Goal: Information Seeking & Learning: Learn about a topic

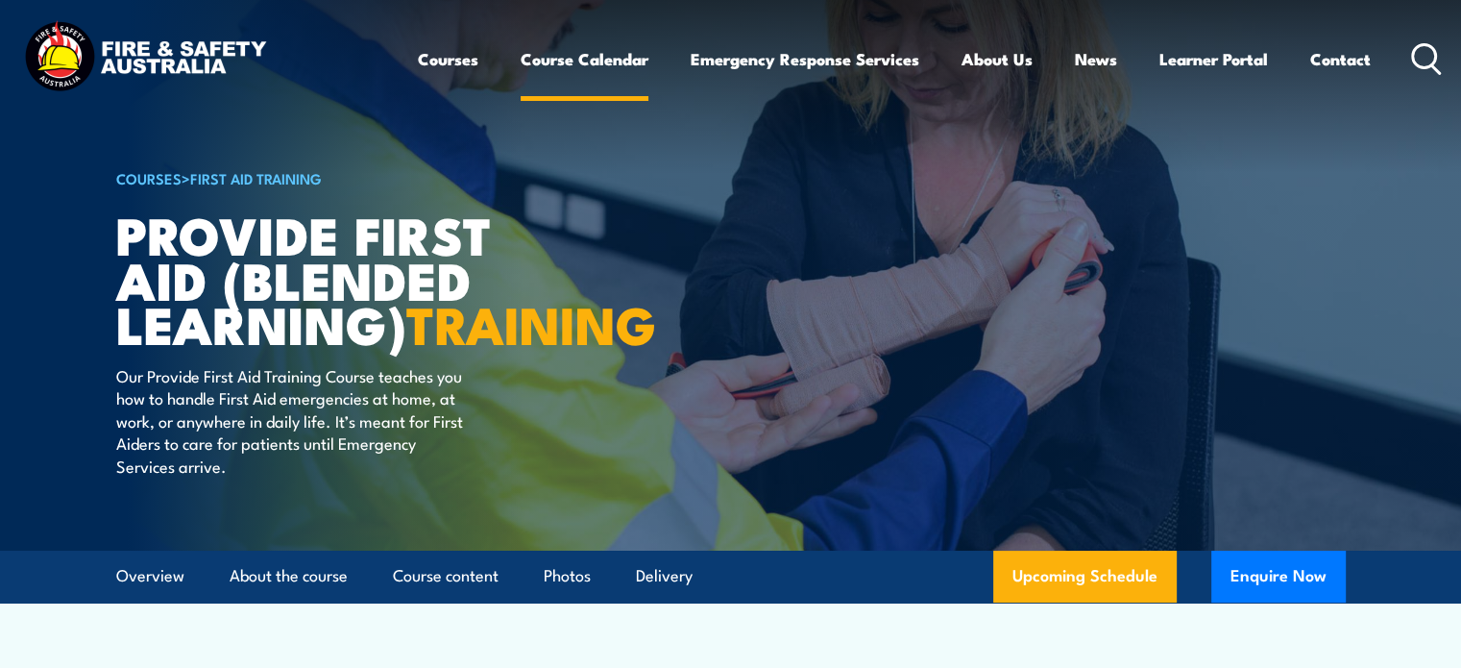
click at [594, 61] on link "Course Calendar" at bounding box center [585, 59] width 128 height 51
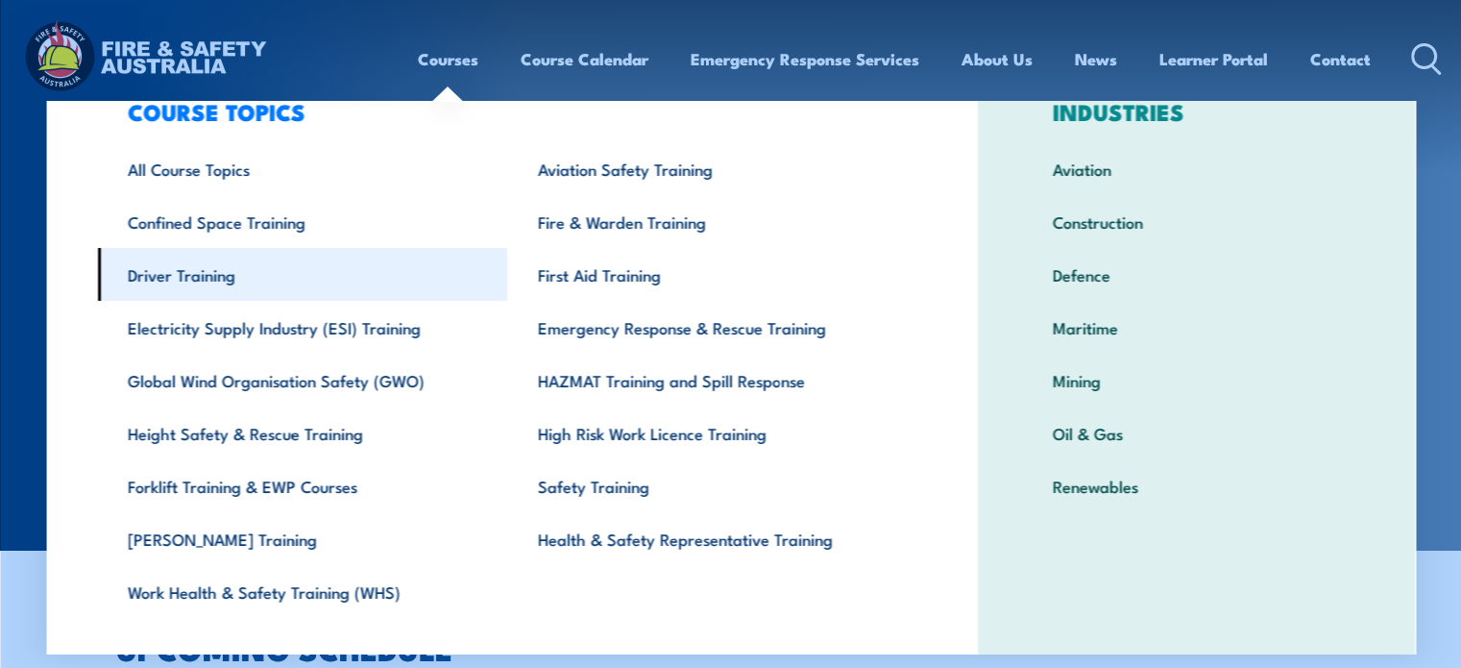
scroll to position [96, 0]
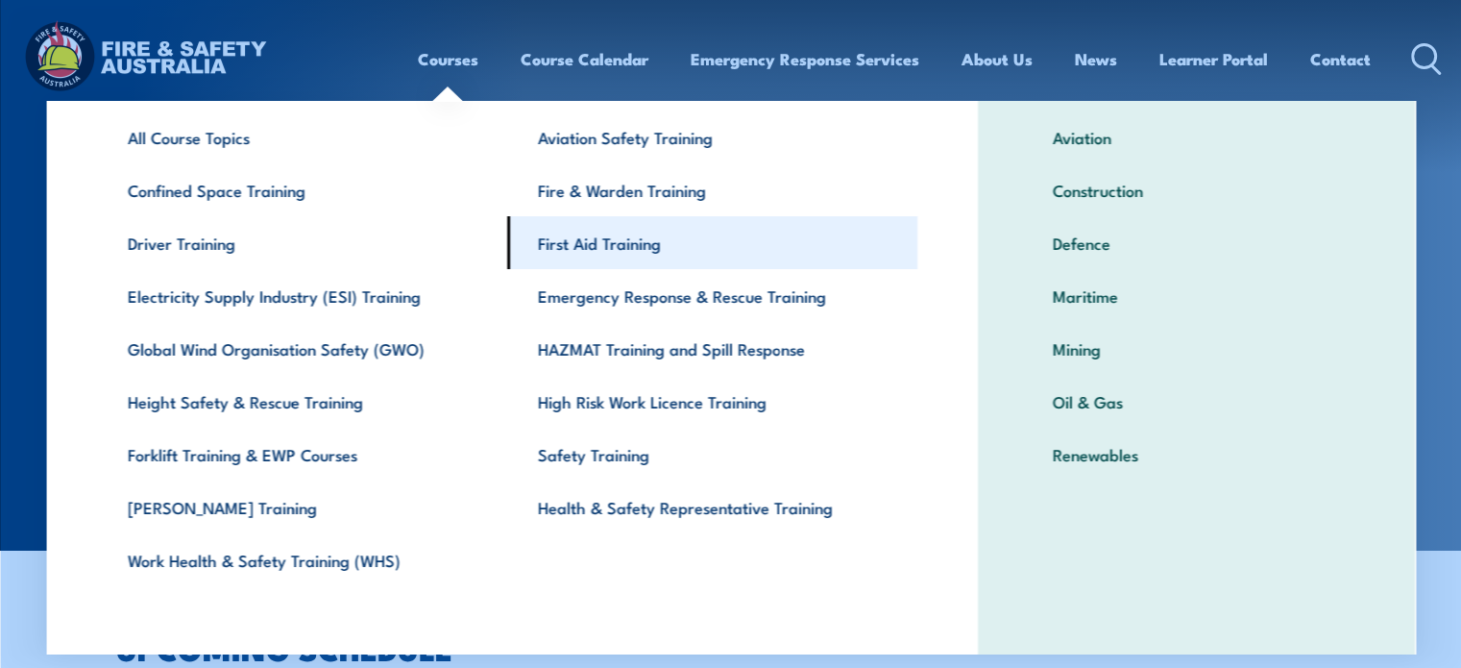
click at [576, 245] on link "First Aid Training" at bounding box center [712, 242] width 410 height 53
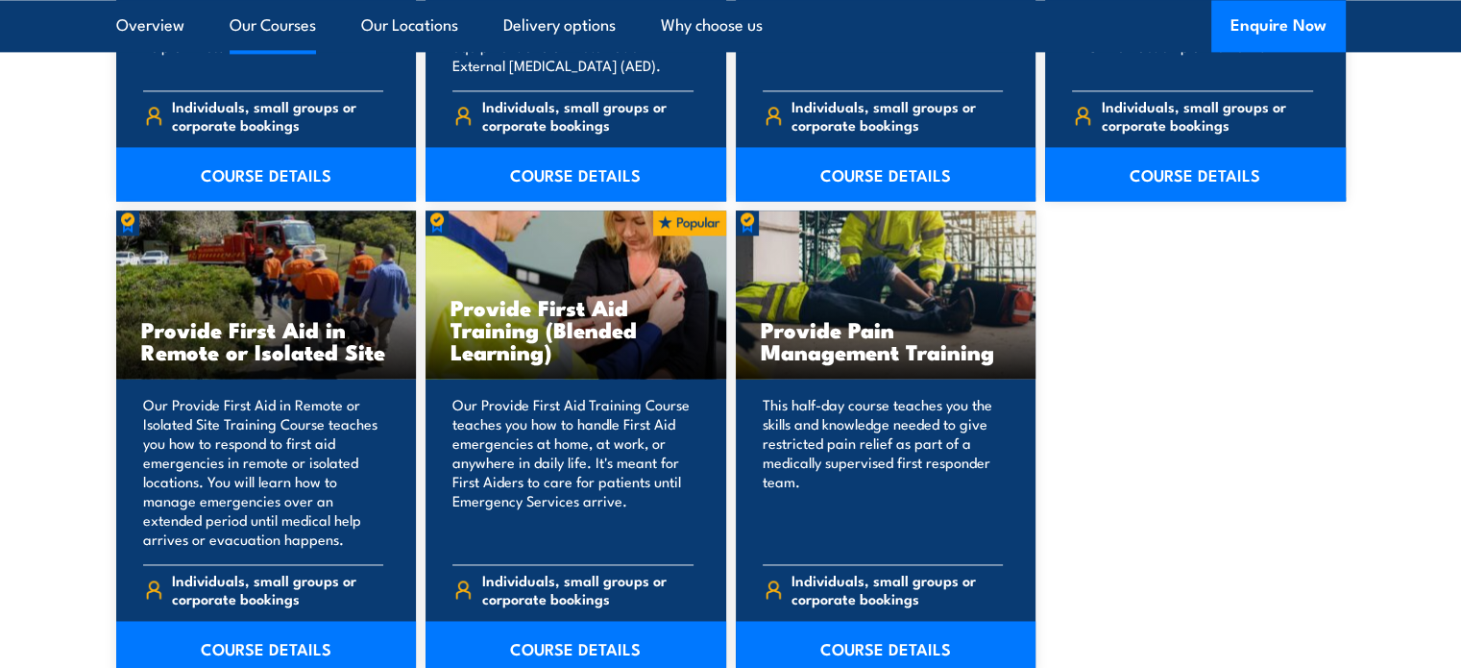
scroll to position [2882, 0]
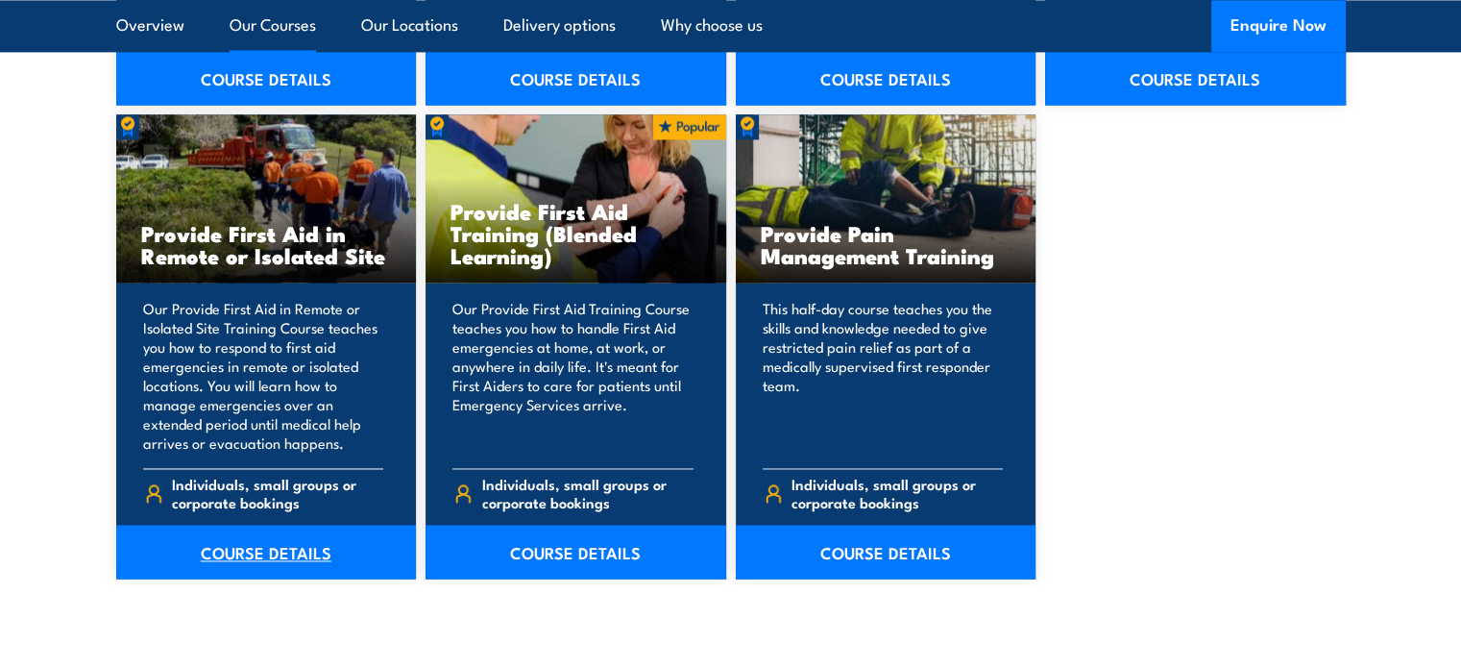
click at [265, 552] on link "COURSE DETAILS" at bounding box center [266, 552] width 301 height 54
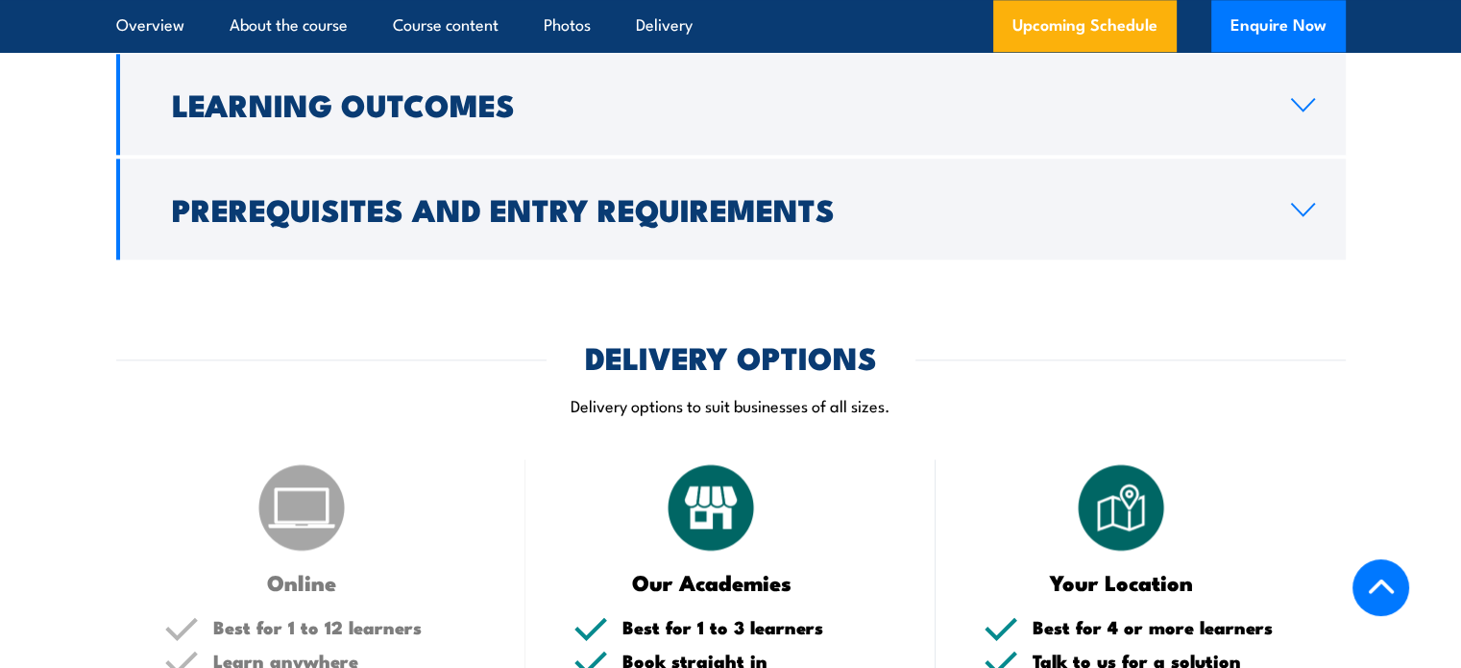
scroll to position [2306, 0]
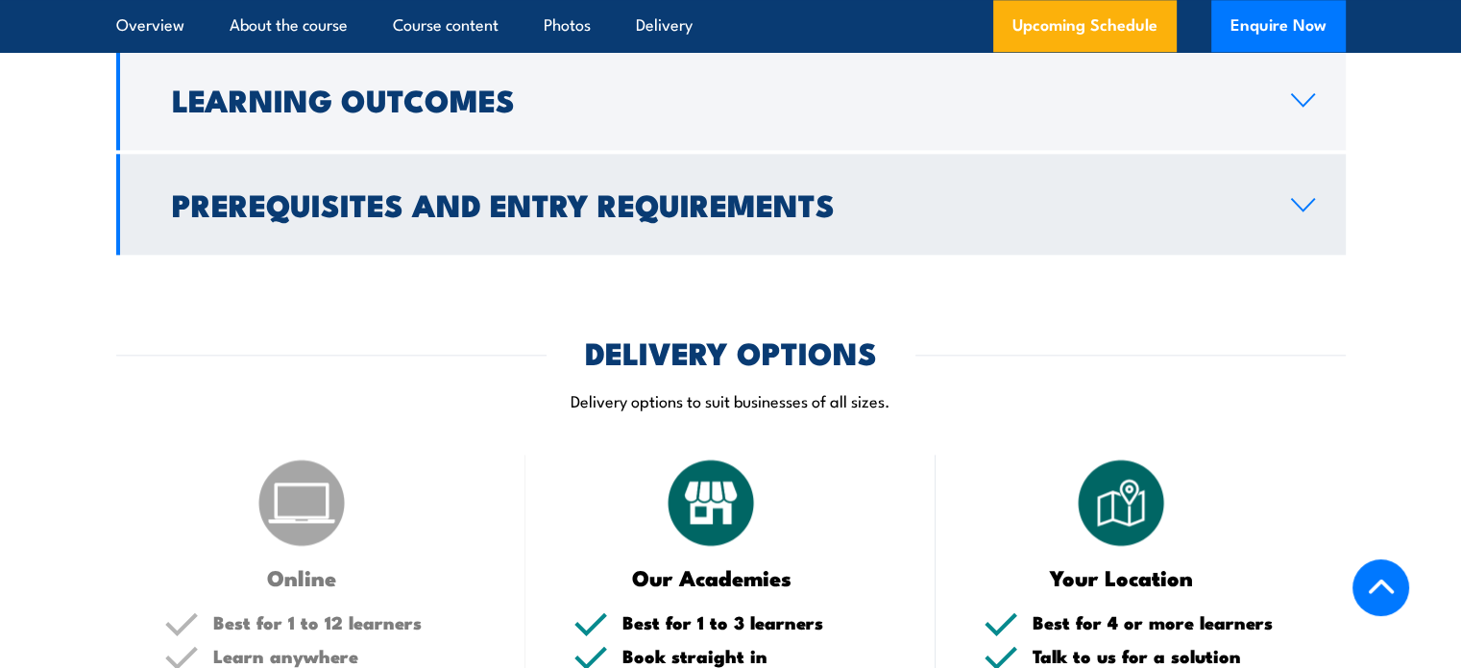
click at [708, 190] on h2 "Prerequisites and Entry Requirements" at bounding box center [716, 203] width 1089 height 27
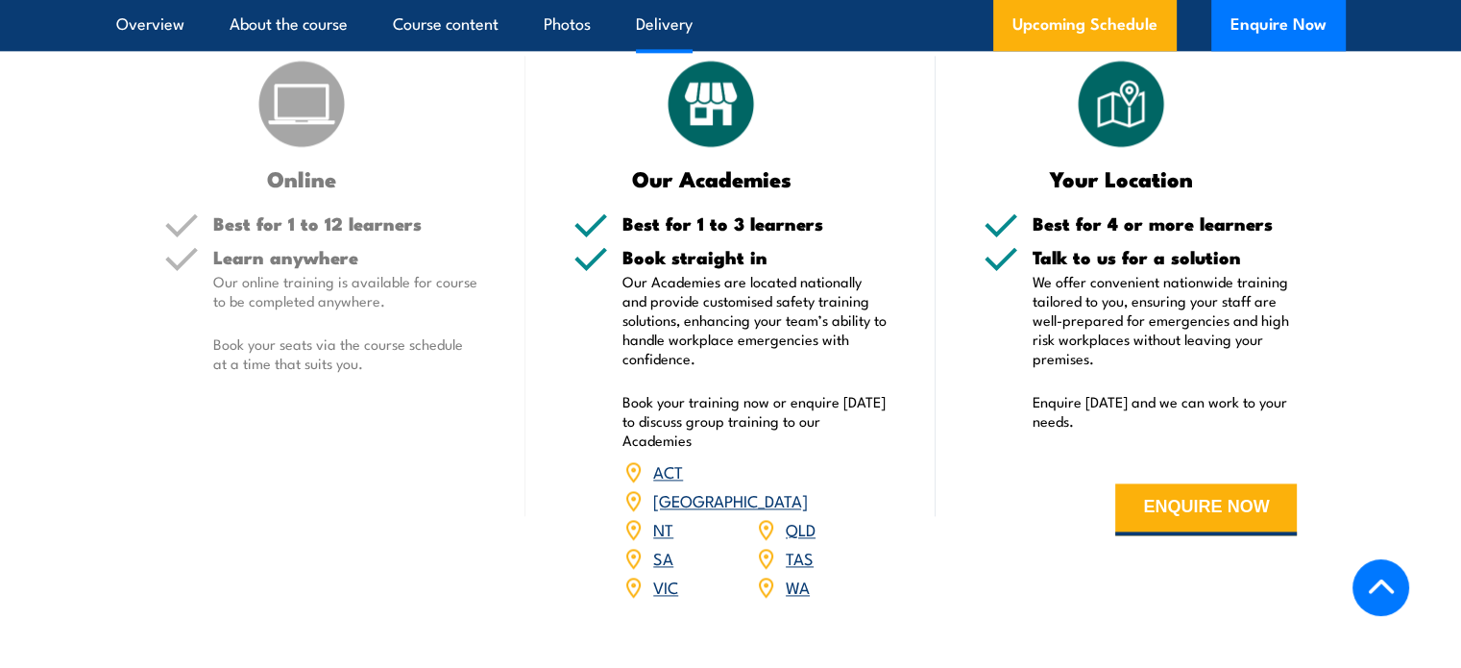
scroll to position [2581, 0]
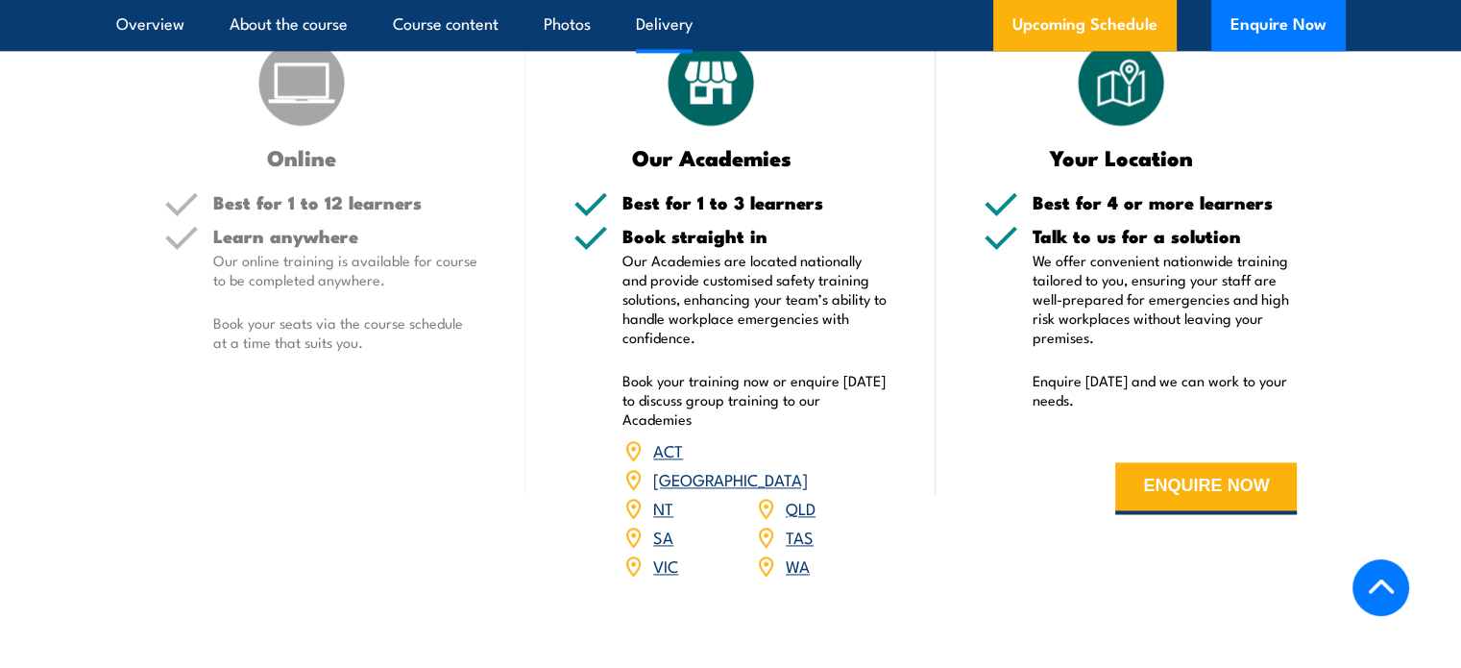
click at [797, 553] on link "WA" at bounding box center [798, 564] width 24 height 23
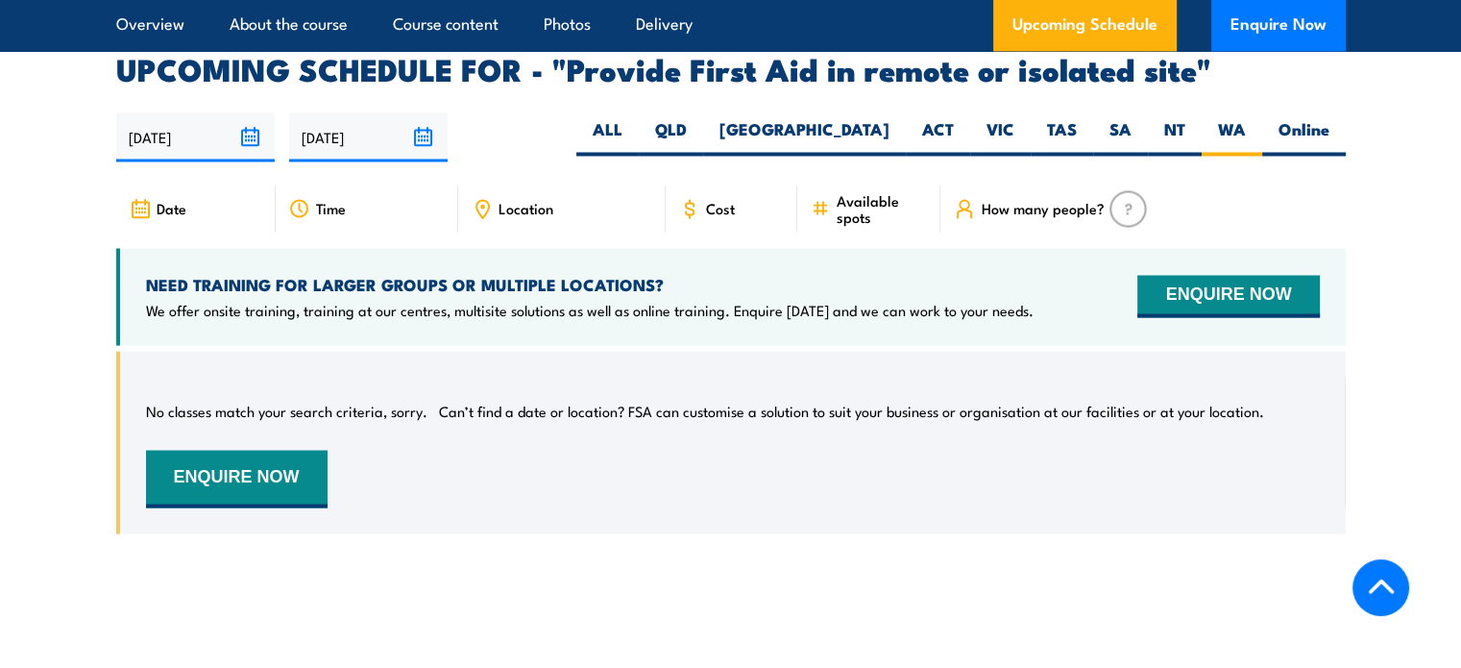
scroll to position [3362, 0]
